Goal: Task Accomplishment & Management: Manage account settings

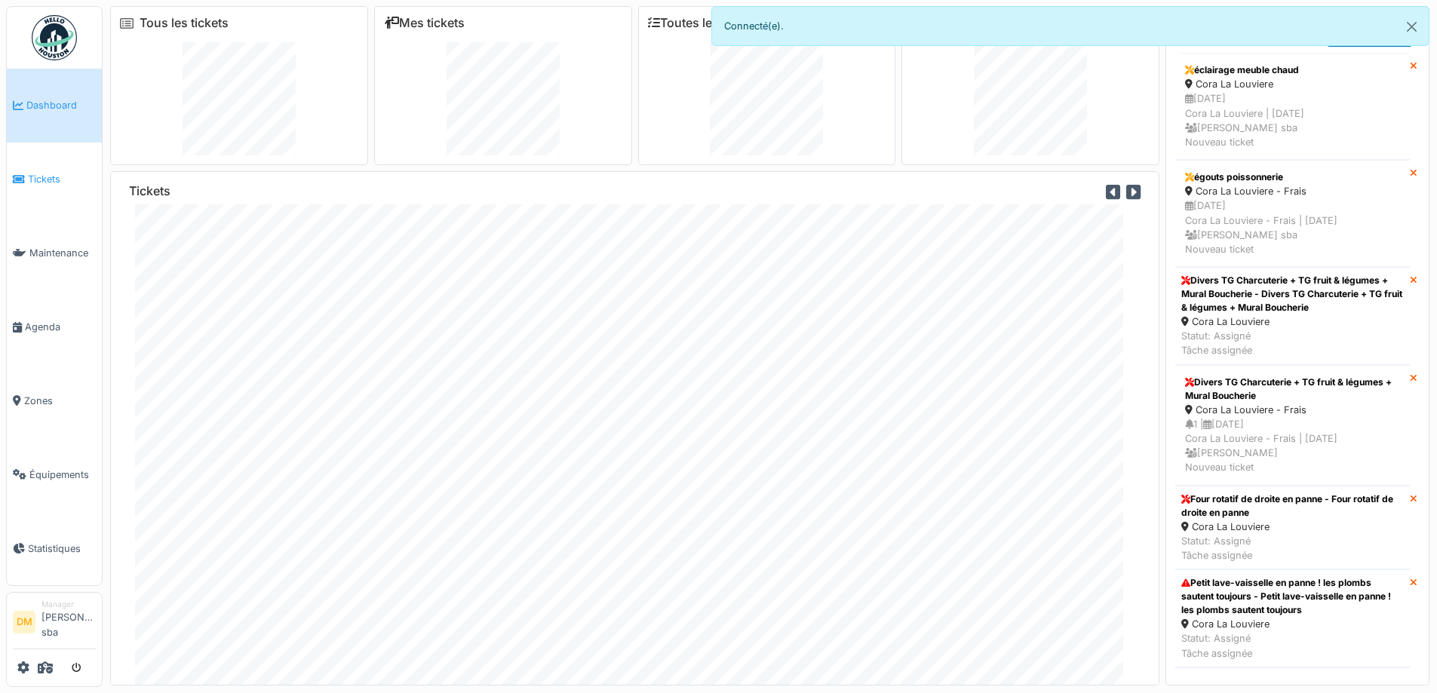
click at [56, 183] on span "Tickets" at bounding box center [62, 179] width 68 height 14
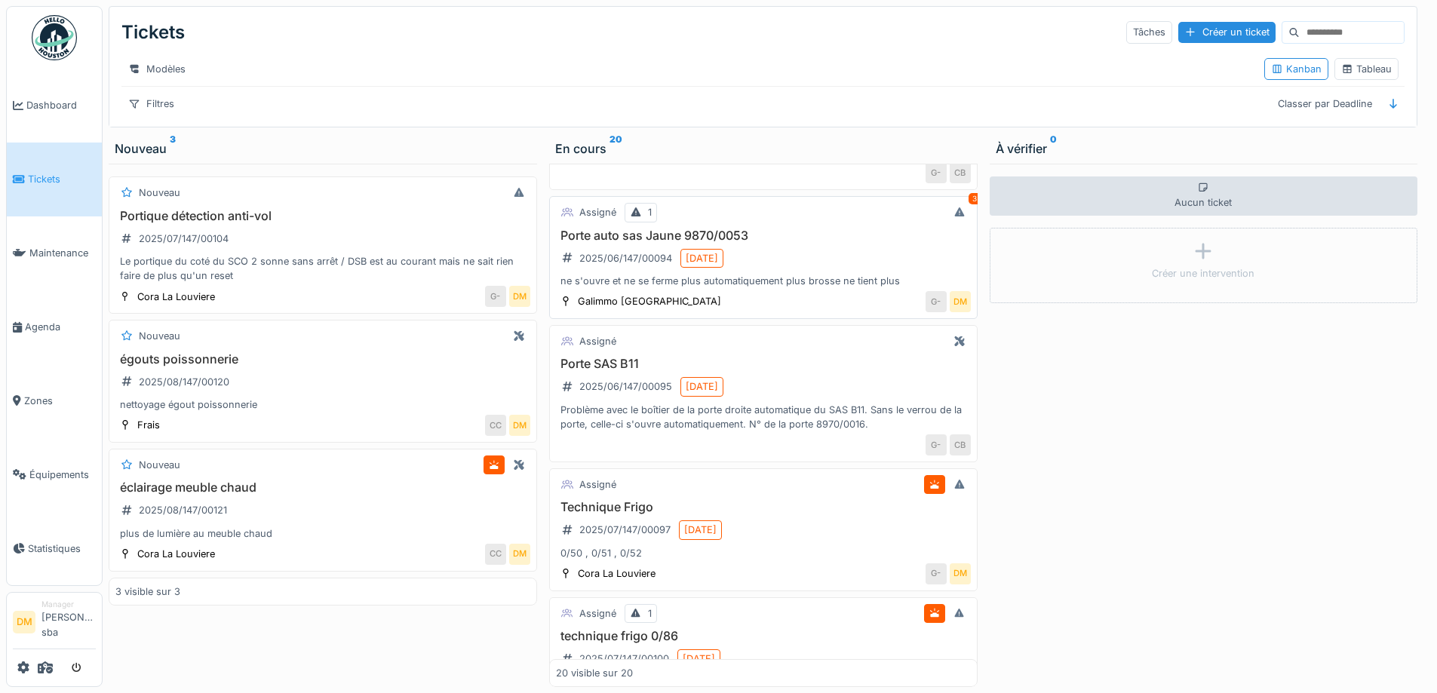
scroll to position [151, 0]
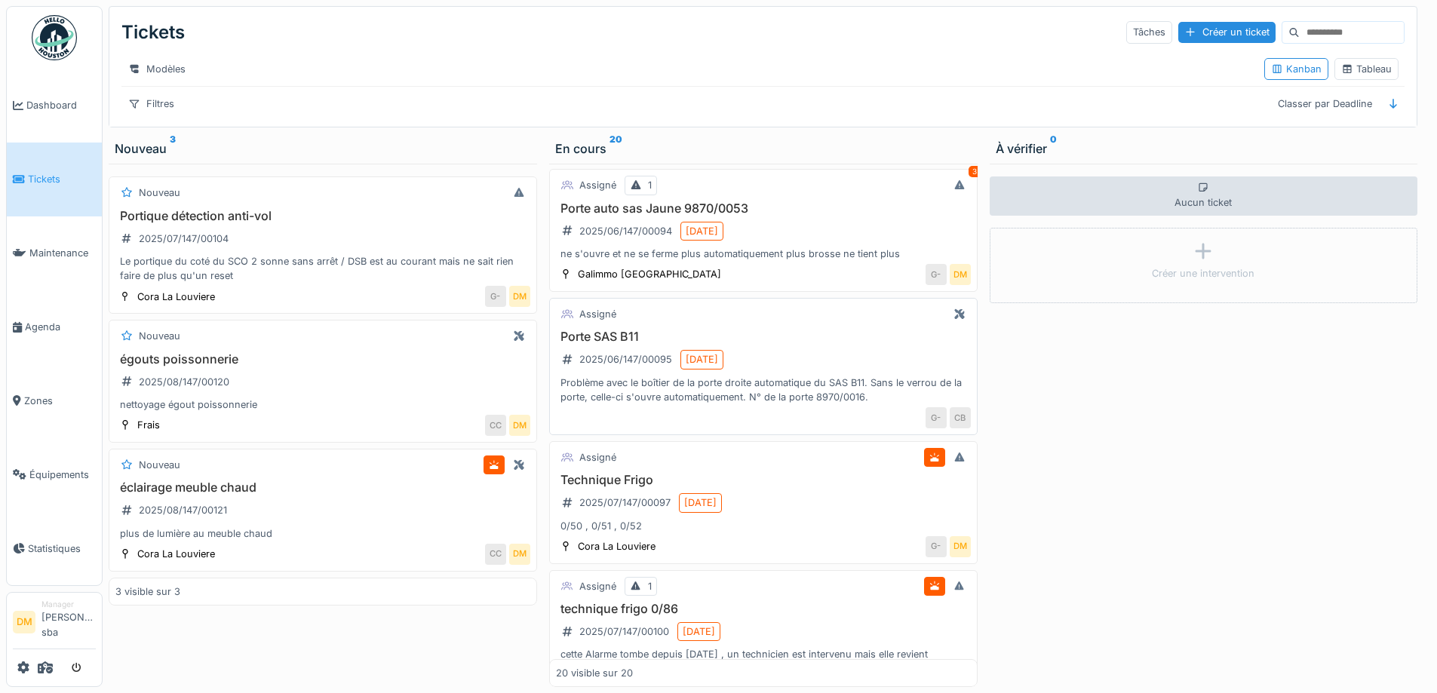
click at [609, 344] on h3 "Porte SAS B11" at bounding box center [763, 337] width 415 height 14
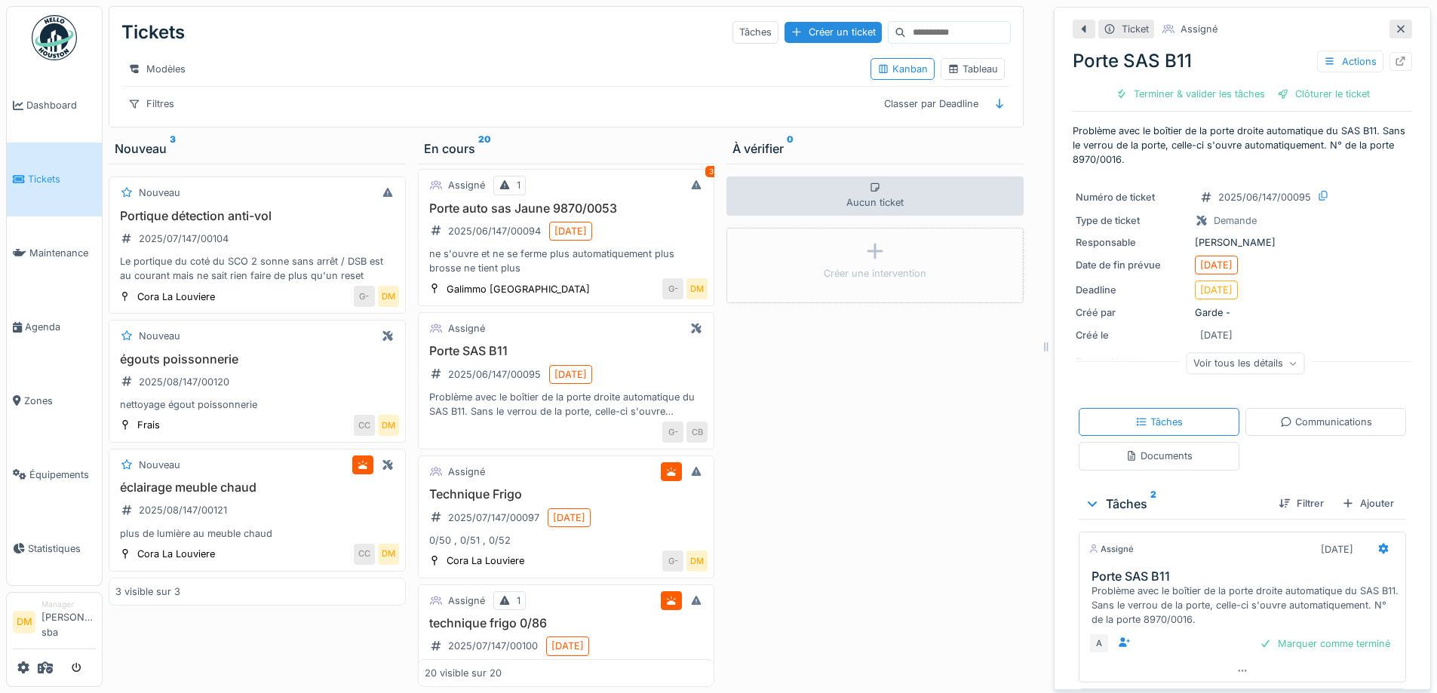
click at [1390, 36] on div at bounding box center [1401, 29] width 23 height 19
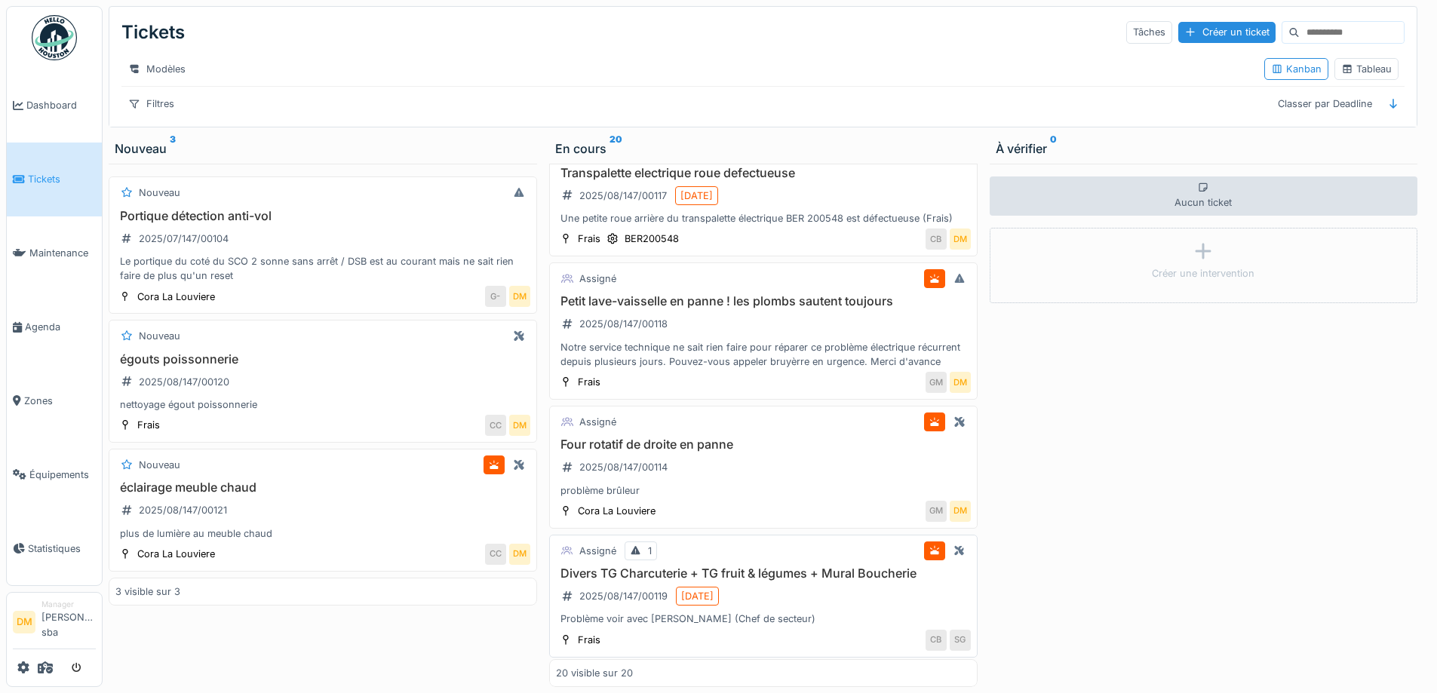
scroll to position [2203, 0]
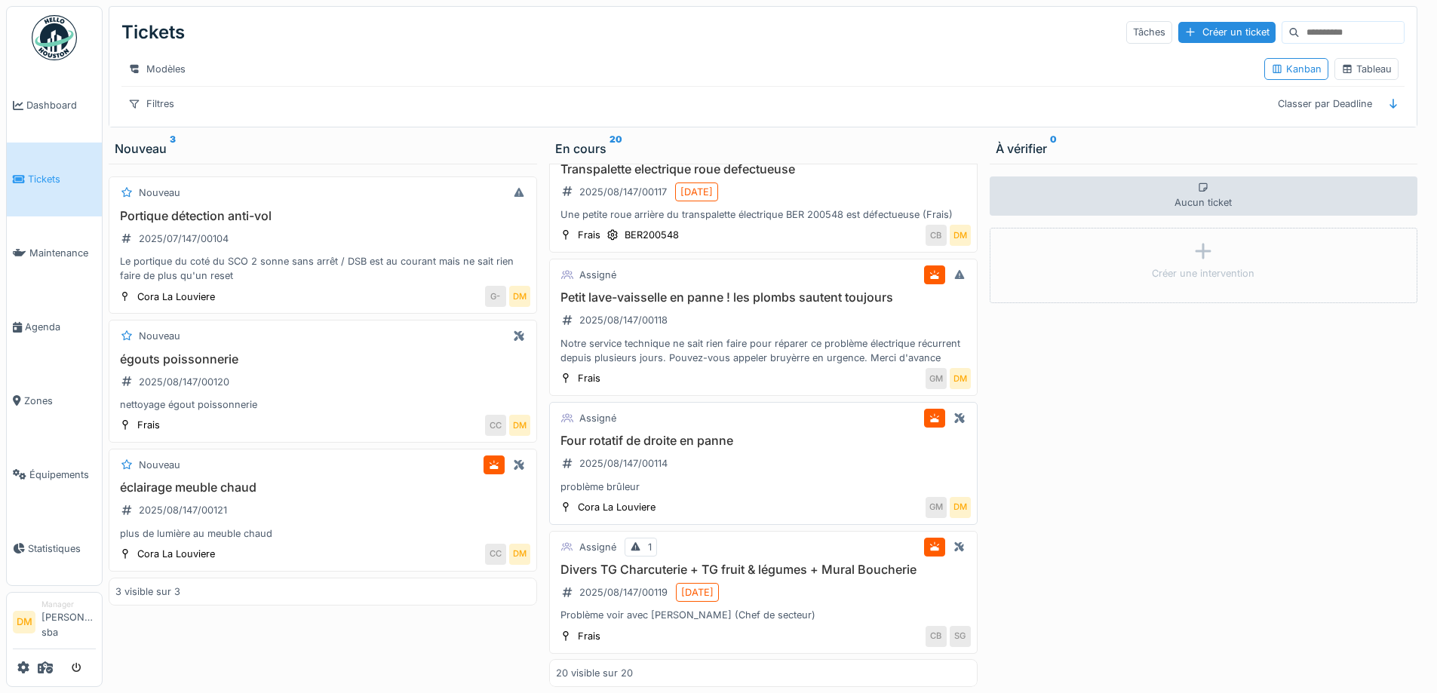
click at [695, 441] on div "Four rotatif de droite en panne 2025/08/147/00114 problème brûleur" at bounding box center [763, 464] width 415 height 60
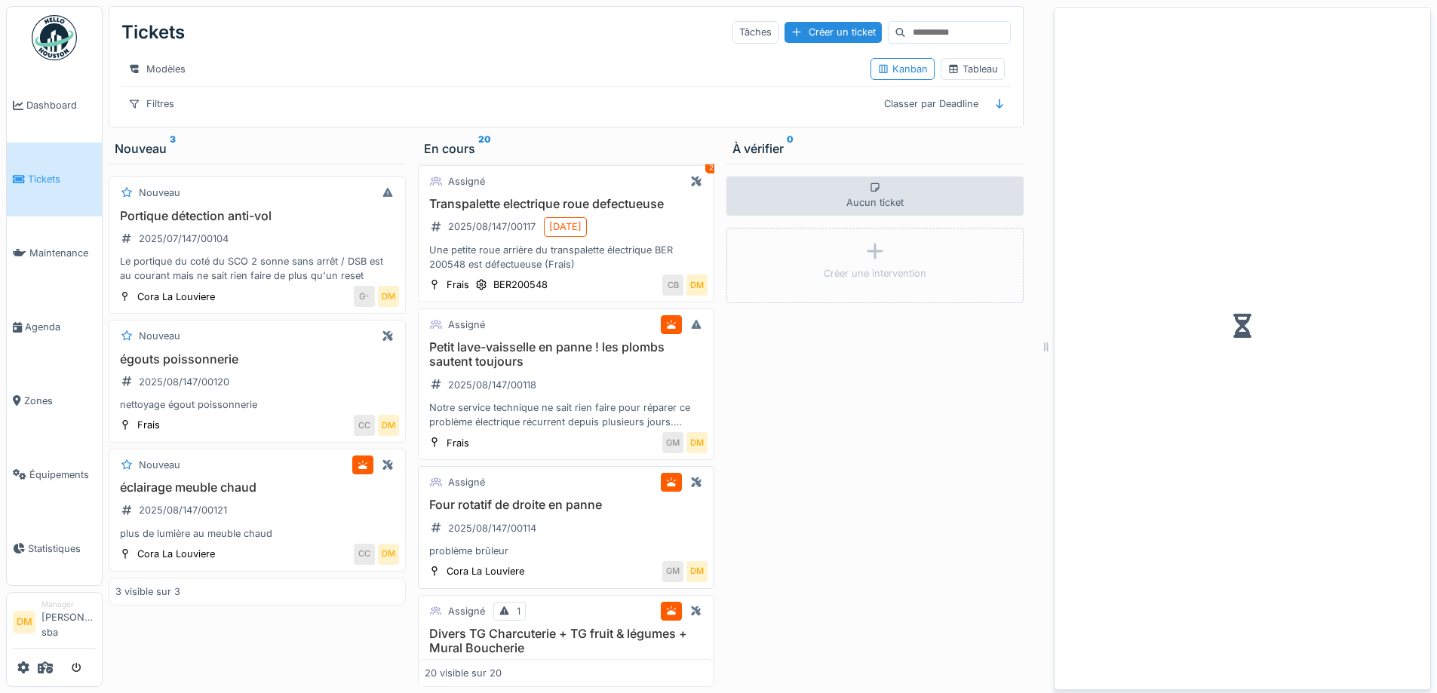
scroll to position [2275, 0]
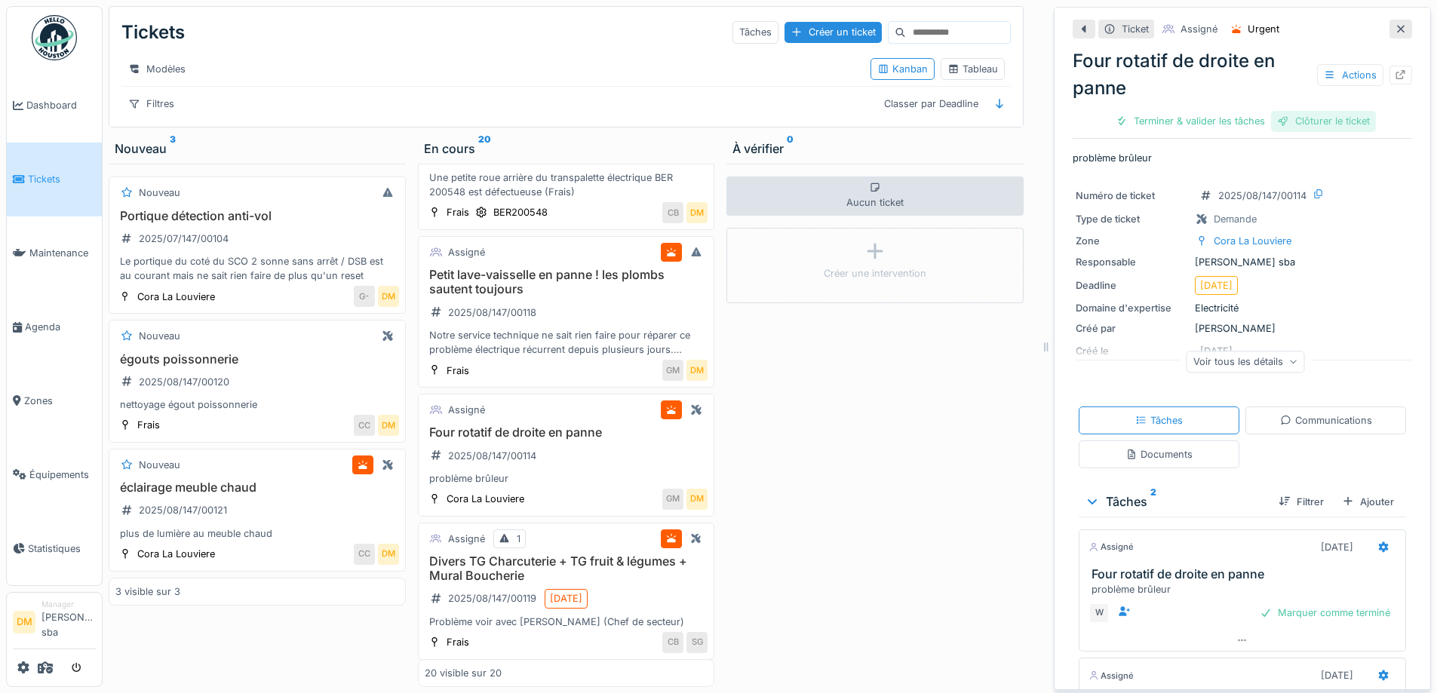
click at [1314, 124] on div "Clôturer le ticket" at bounding box center [1323, 121] width 105 height 20
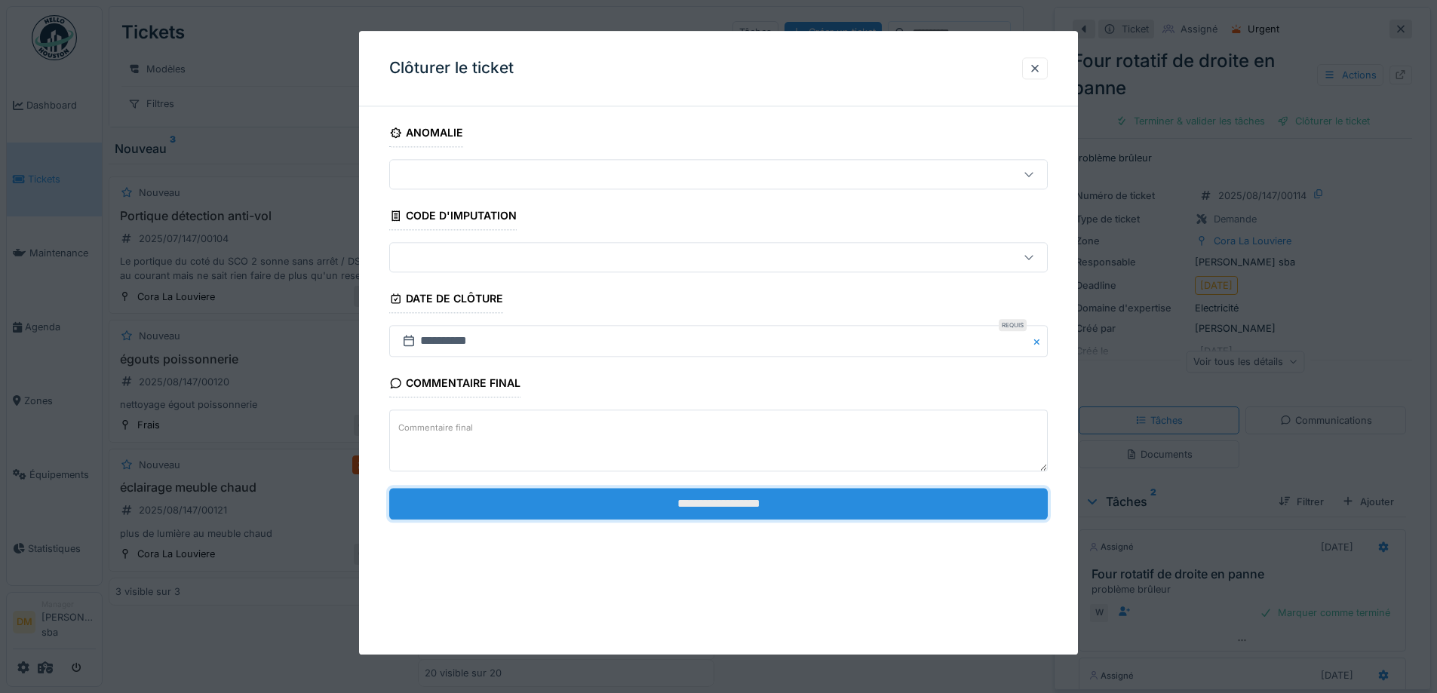
click at [751, 514] on input "**********" at bounding box center [718, 504] width 659 height 32
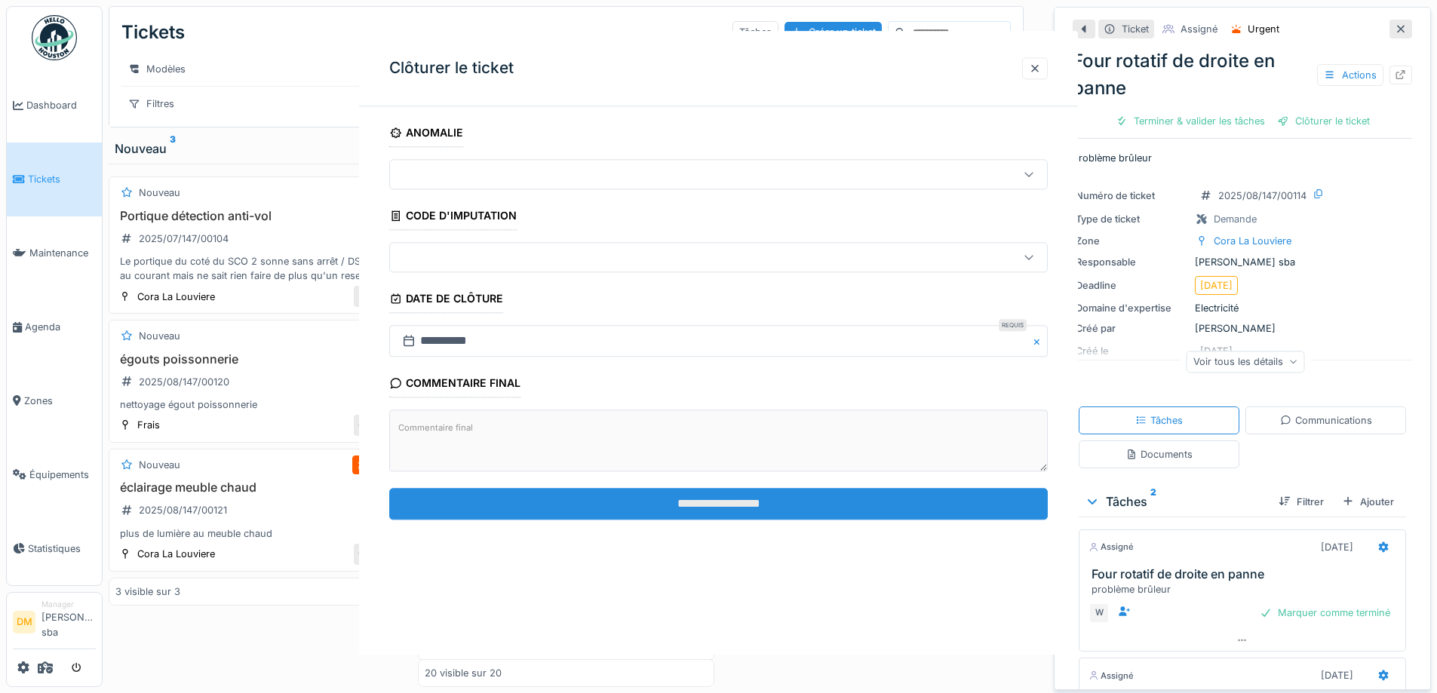
click at [736, 505] on div "**********" at bounding box center [718, 343] width 719 height 624
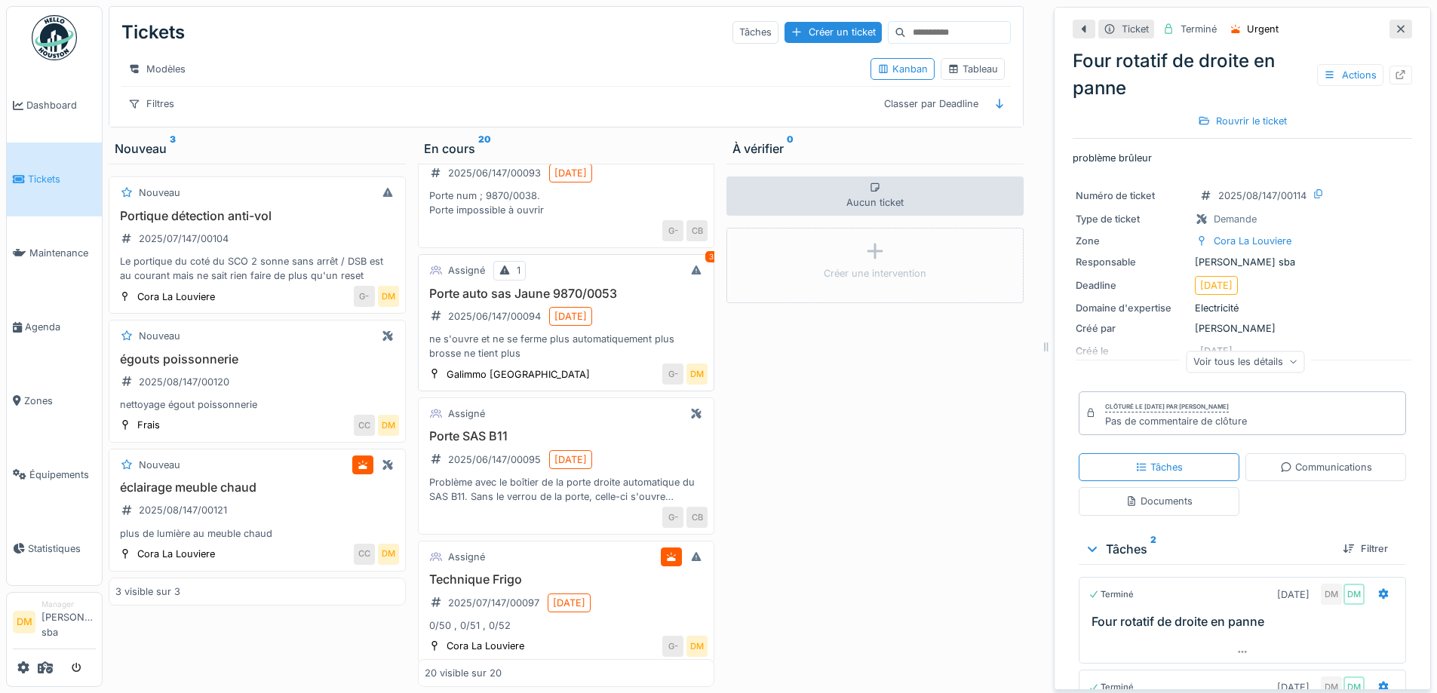
scroll to position [0, 0]
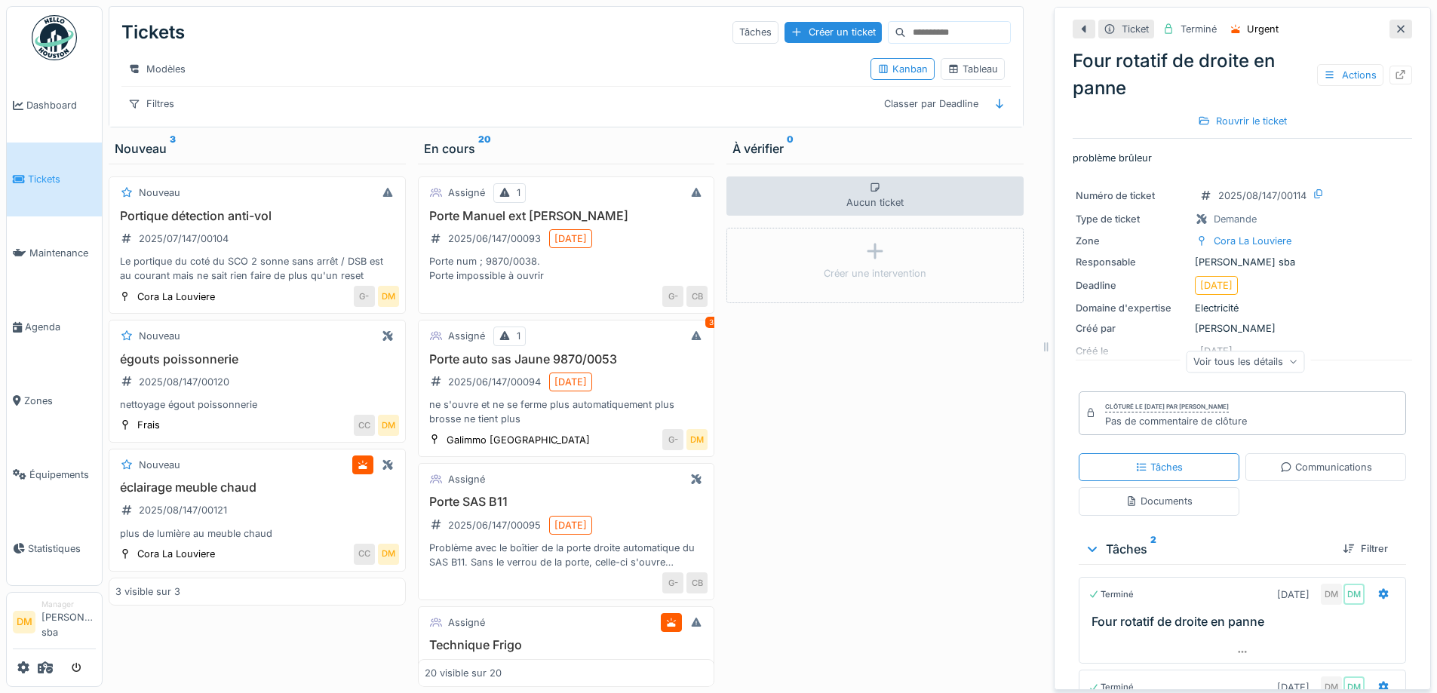
drag, startPoint x: 923, startPoint y: 459, endPoint x: 915, endPoint y: 420, distance: 39.4
click at [926, 456] on div "Aucun ticket Créer une intervention" at bounding box center [874, 426] width 297 height 524
